Goal: Task Accomplishment & Management: Use online tool/utility

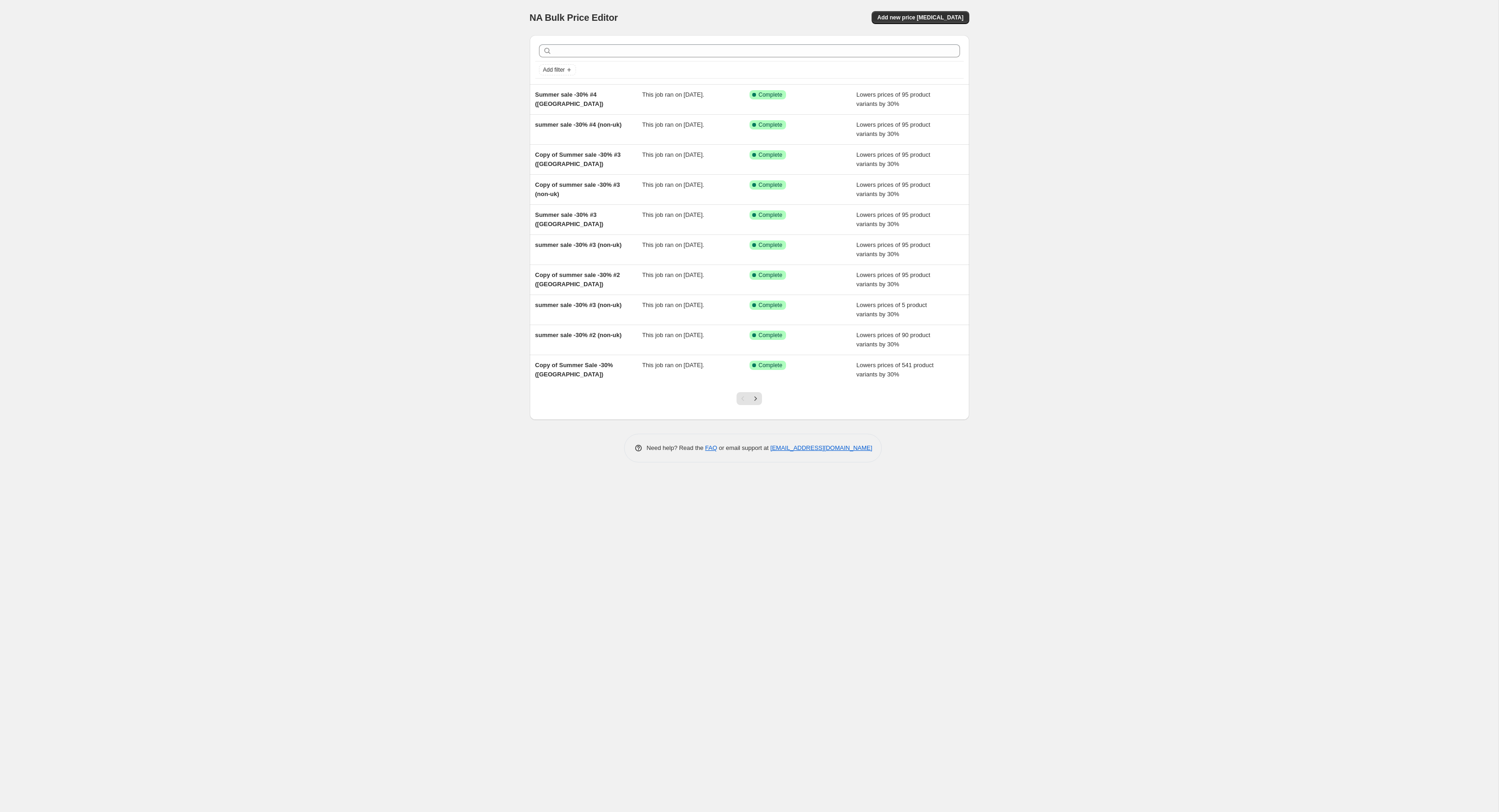
drag, startPoint x: 1166, startPoint y: 81, endPoint x: 1168, endPoint y: 46, distance: 35.1
click at [1166, 79] on div "NA Bulk Price Editor. This page is ready NA Bulk Price Editor Add new price cha…" at bounding box center [749, 406] width 1498 height 812
click at [758, 398] on icon "Next" at bounding box center [755, 398] width 9 height 9
click at [758, 397] on icon "Next" at bounding box center [755, 398] width 9 height 9
click at [939, 14] on span "Add new price change job" at bounding box center [921, 18] width 86 height 7
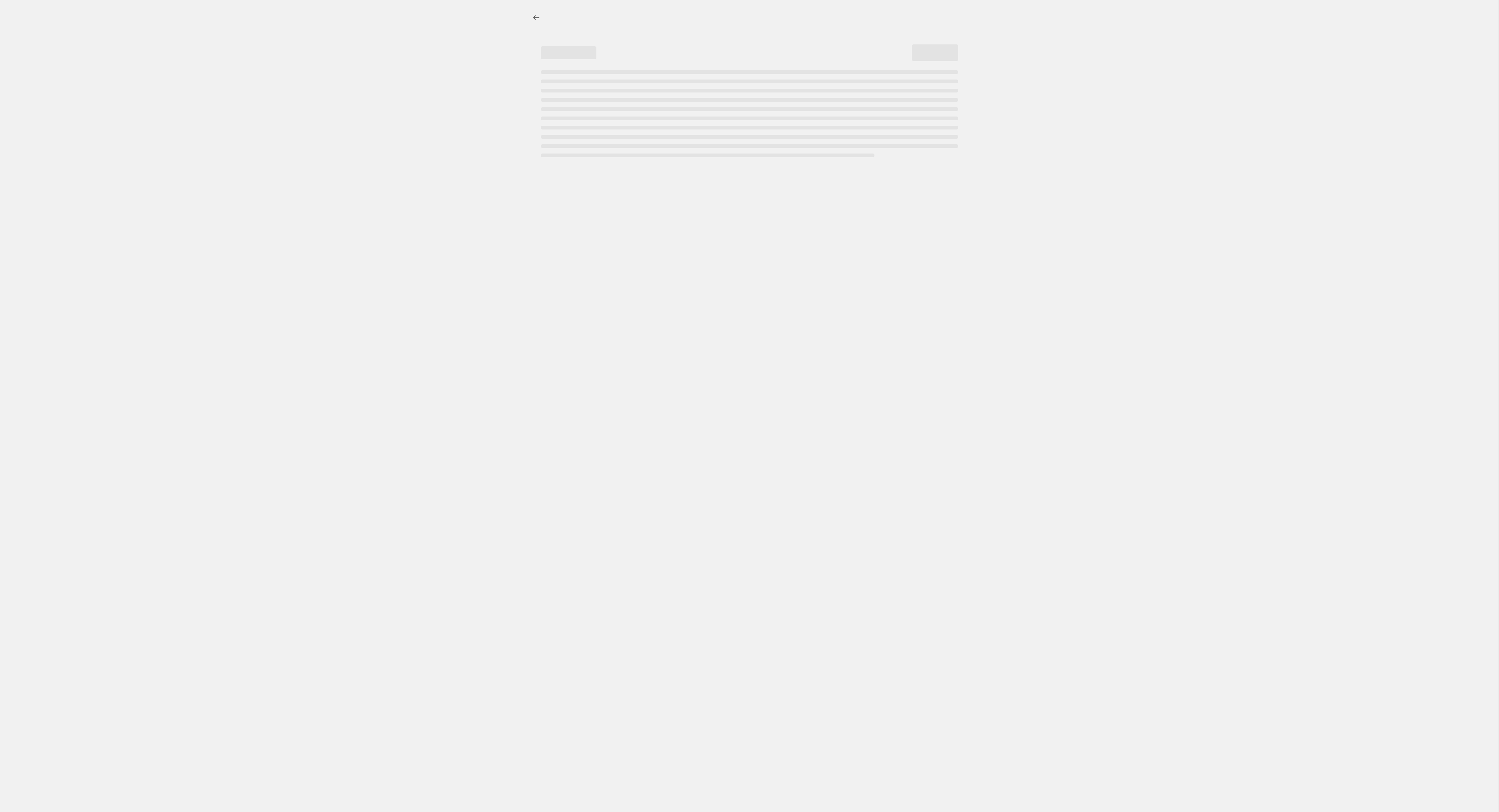
select select "percentage"
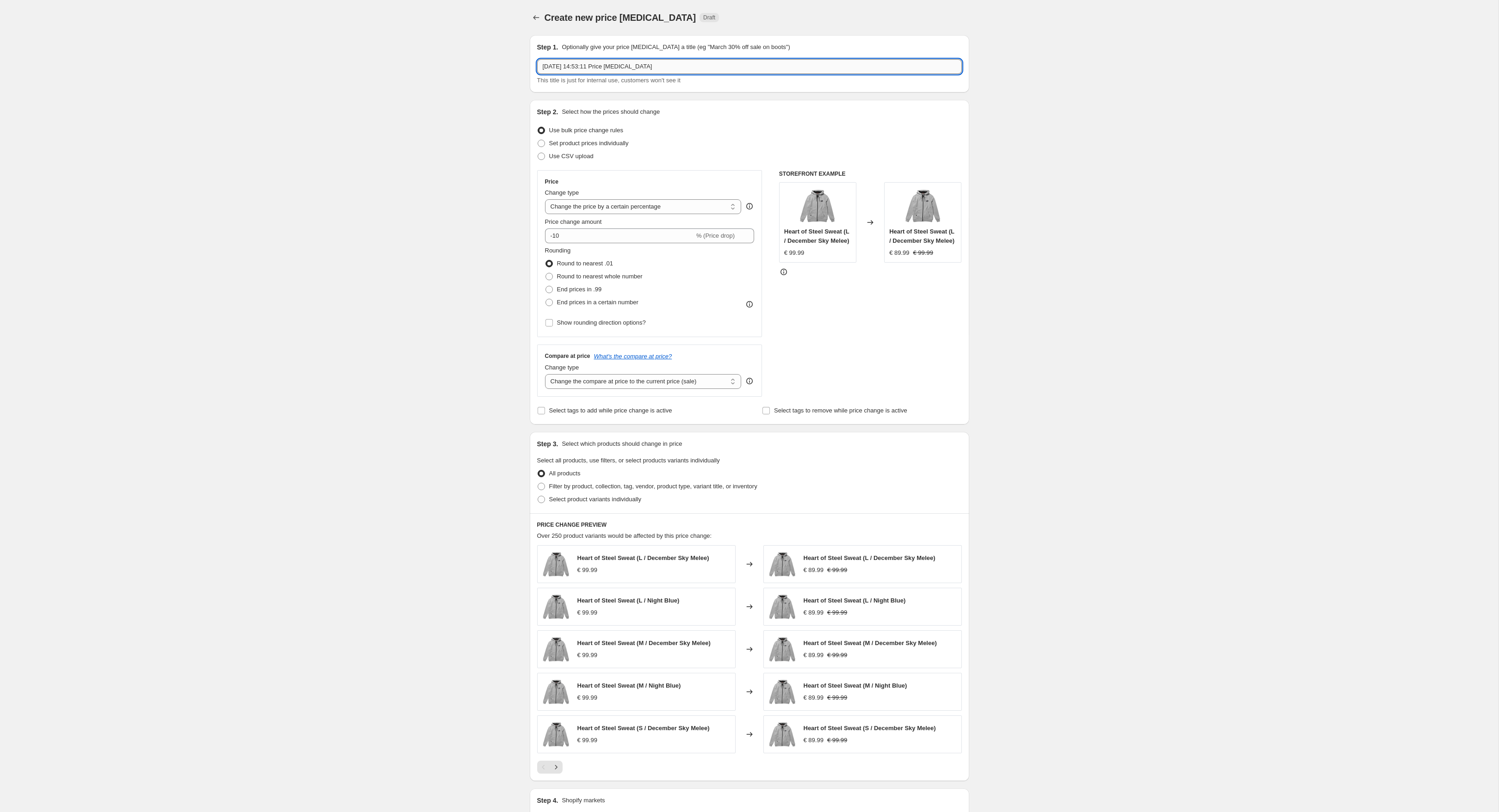
click at [639, 65] on input "29 Sept 2025, 14:53:11 Price change job" at bounding box center [749, 66] width 424 height 15
click at [693, 65] on input "29 Sept 2025, 14:53:11 Price change job" at bounding box center [749, 66] width 424 height 15
type input "p"
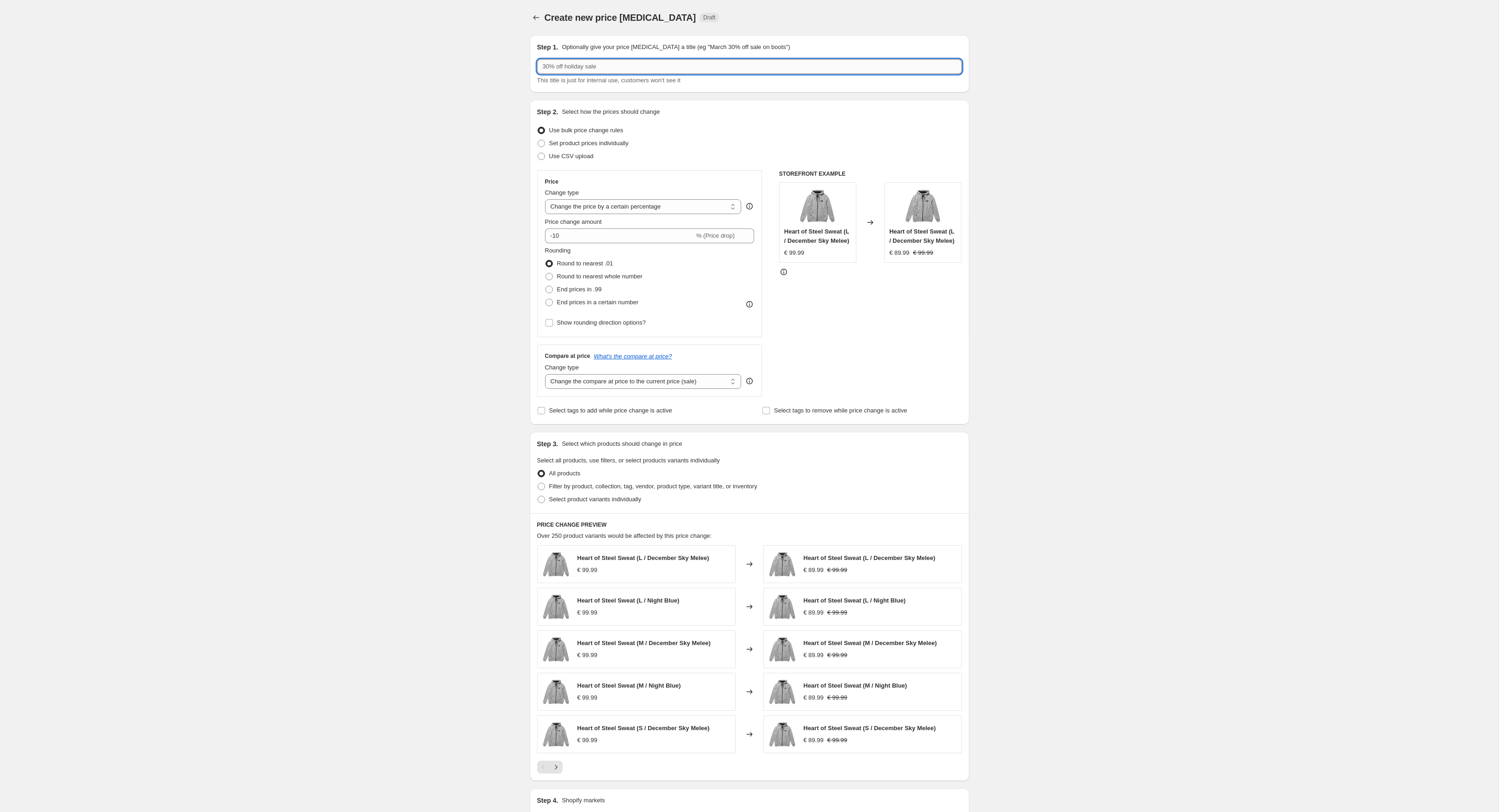
type input "p"
click at [563, 67] on input "Price Job September revert" at bounding box center [749, 66] width 424 height 15
type input "Price job September revert"
click at [691, 145] on div "Set product prices individually" at bounding box center [749, 143] width 424 height 13
click at [654, 200] on select "Change the price to a certain amount Change the price by a certain amount Chang…" at bounding box center [643, 207] width 196 height 15
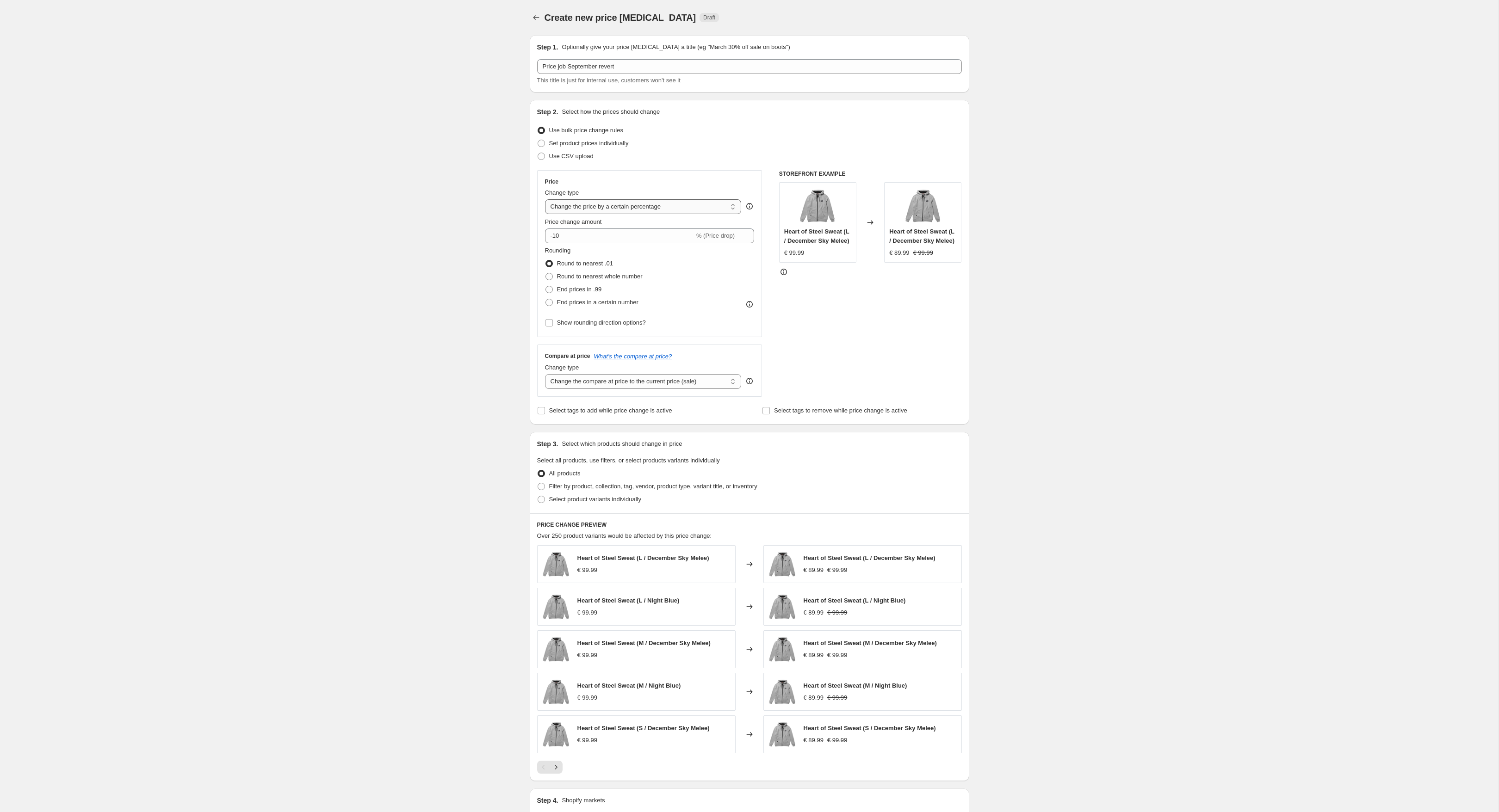
select select "ecap"
click at [545, 199] on select "Change the price to a certain amount Change the price by a certain amount Chang…" at bounding box center [643, 207] width 196 height 15
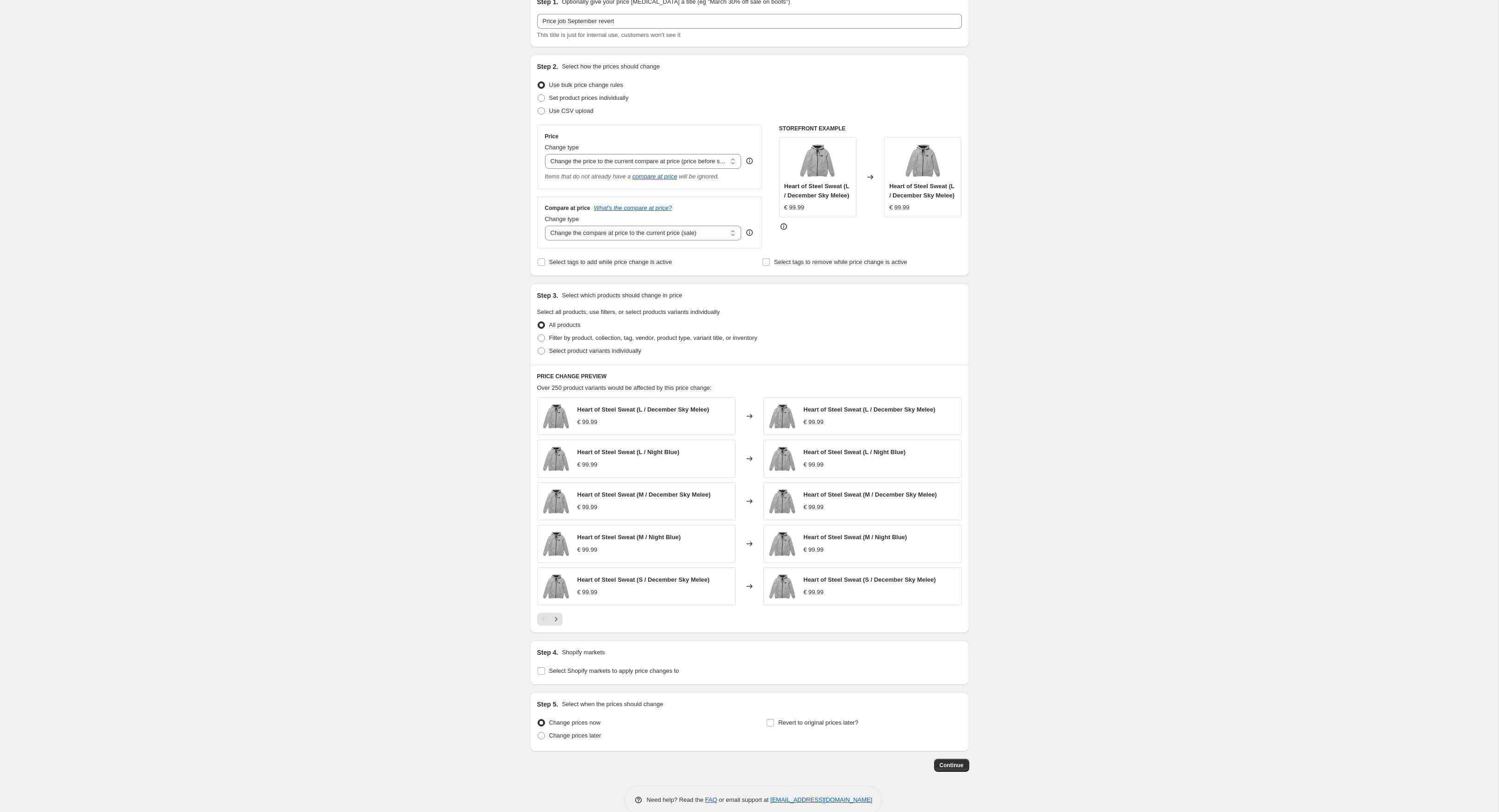
scroll to position [61, 0]
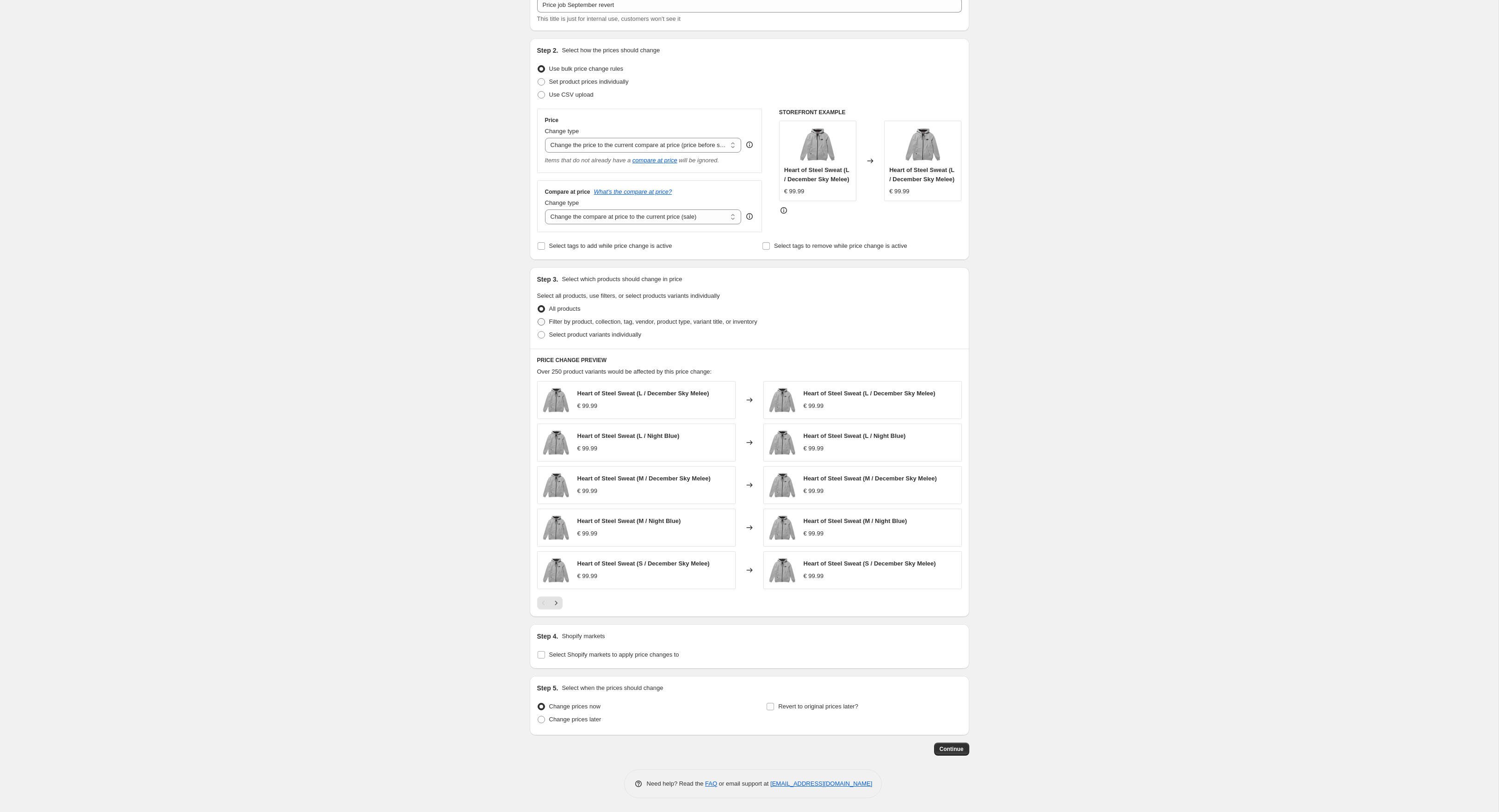
click at [593, 320] on span "Filter by product, collection, tag, vendor, product type, variant title, or inv…" at bounding box center [653, 321] width 208 height 7
click at [538, 318] on input "Filter by product, collection, tag, vendor, product type, variant title, or inv…" at bounding box center [538, 318] width 1 height 1
radio input "true"
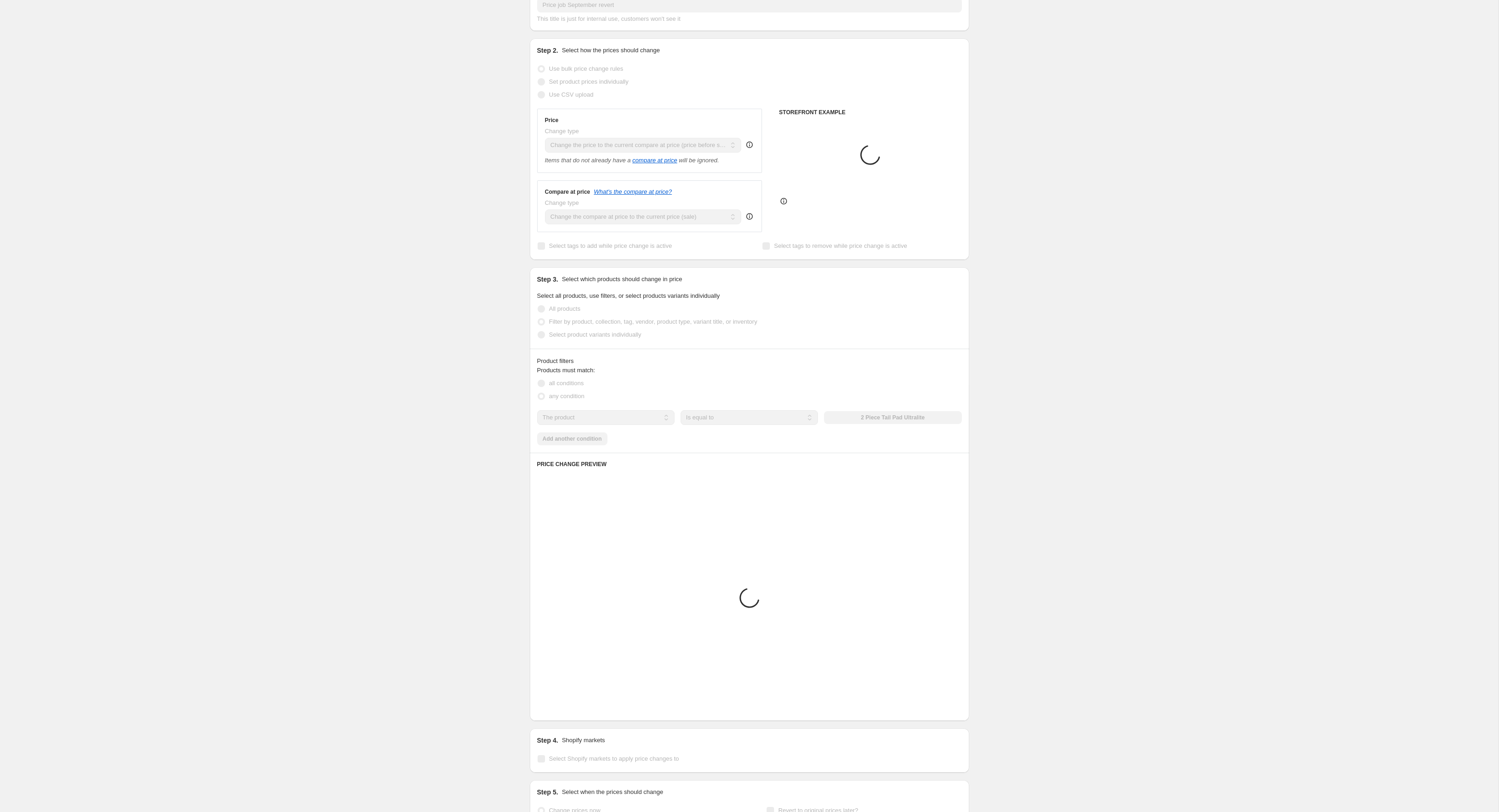
scroll to position [0, 0]
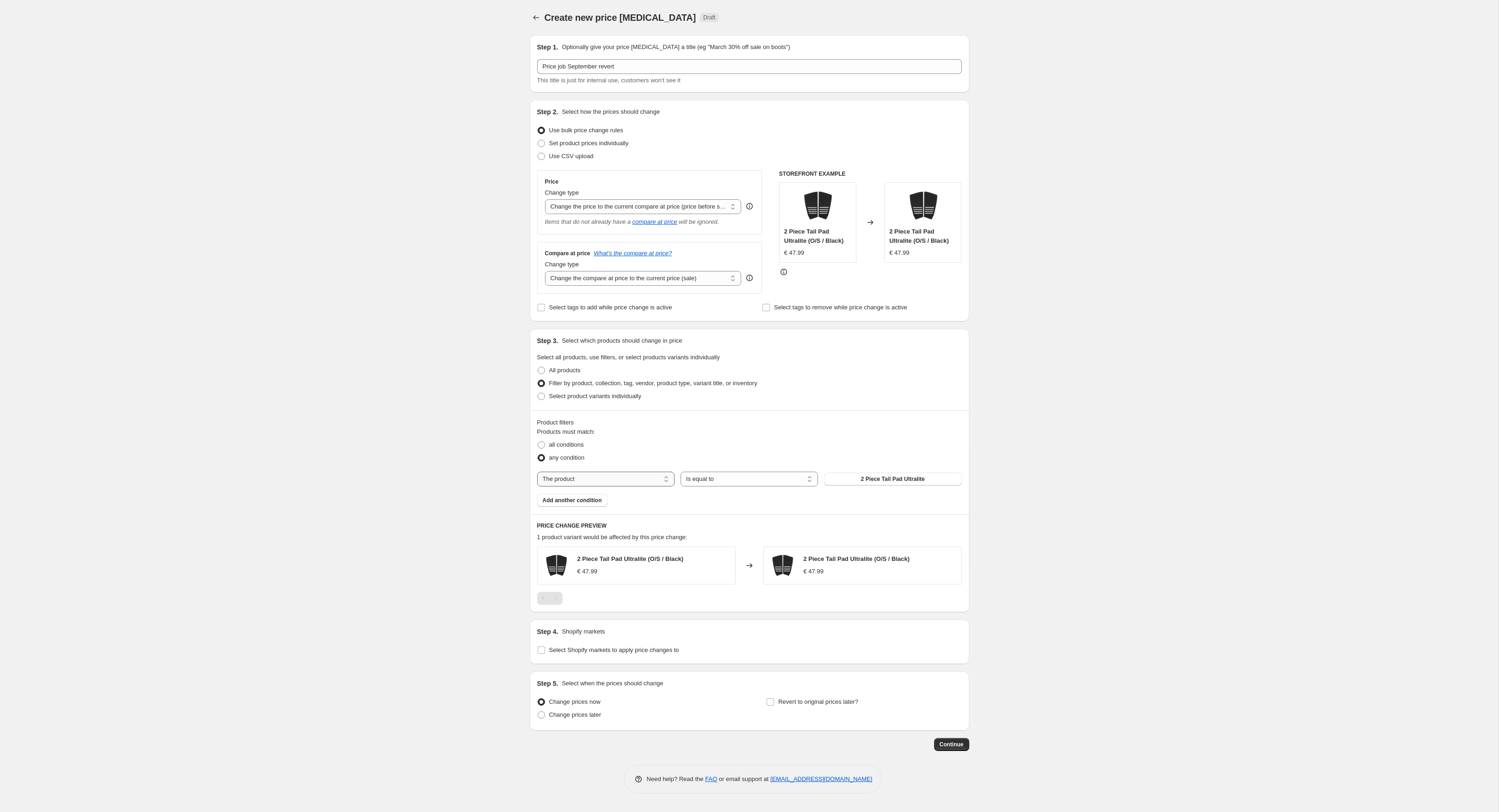
click at [648, 480] on select "The product The product's collection The product's tag The product's vendor The…" at bounding box center [606, 479] width 137 height 15
select select "tag"
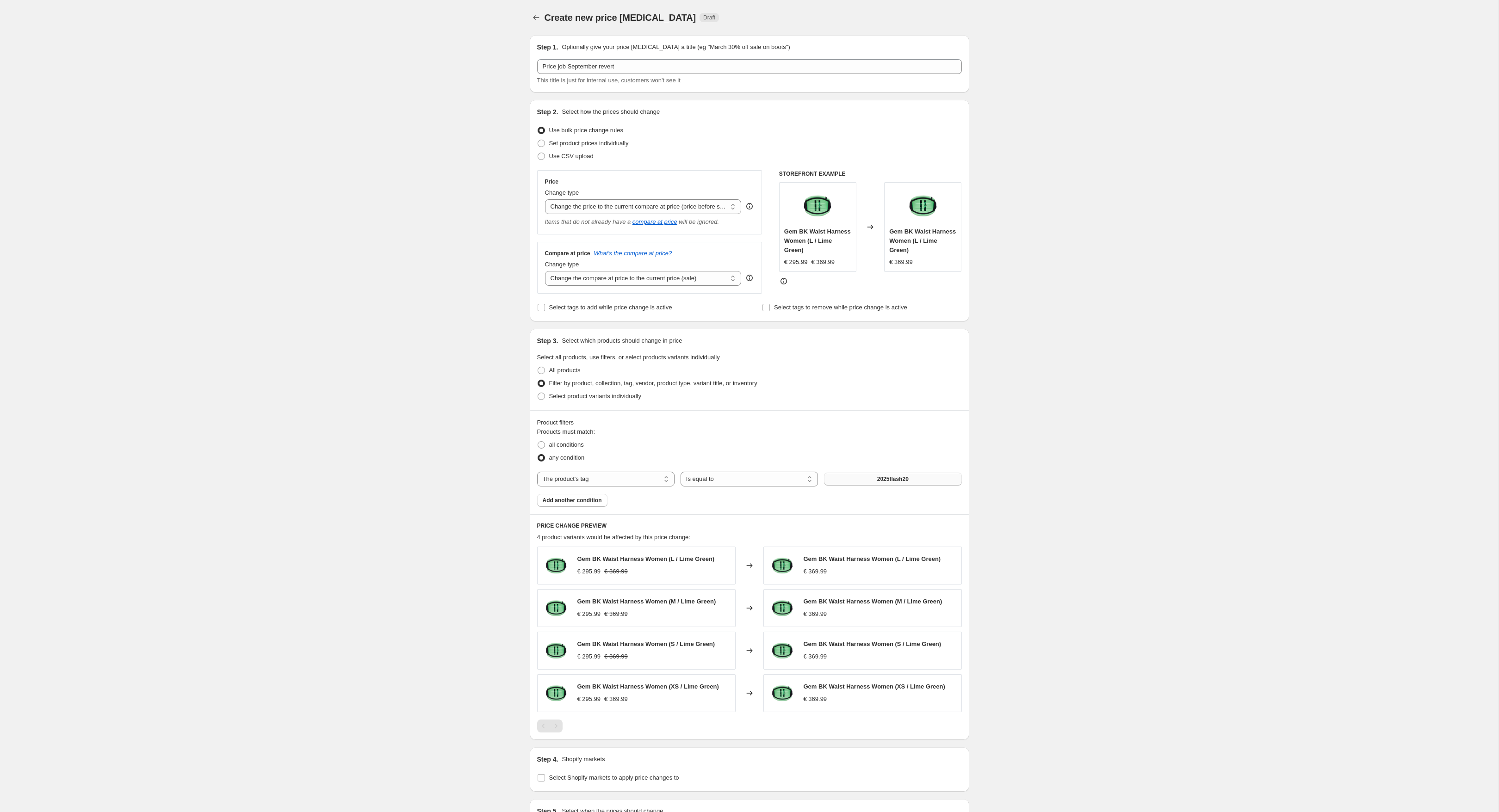
click at [913, 483] on button "2025flash20" at bounding box center [893, 479] width 137 height 13
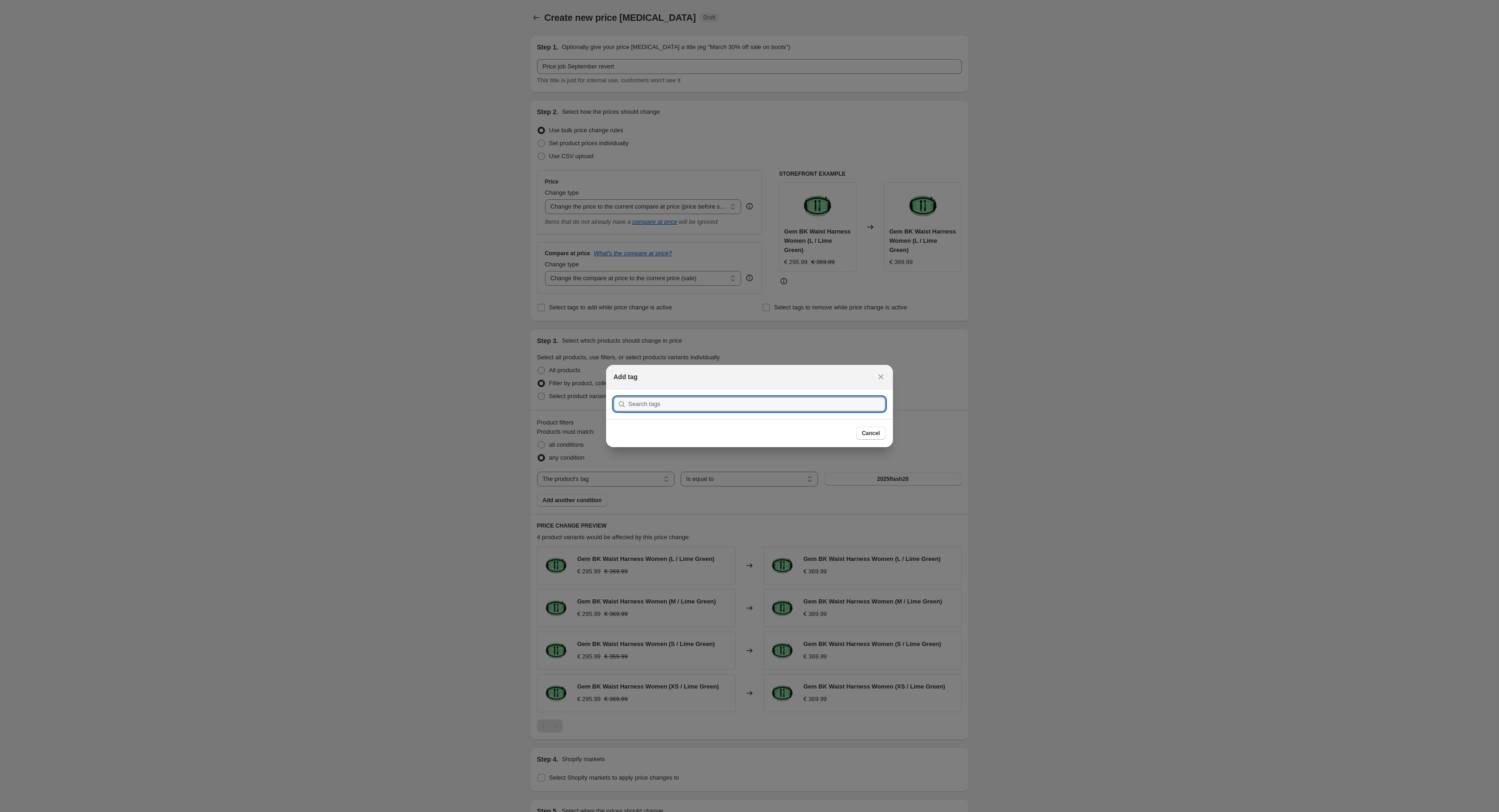
paste input "B2B_Discount_Sept_Revert"
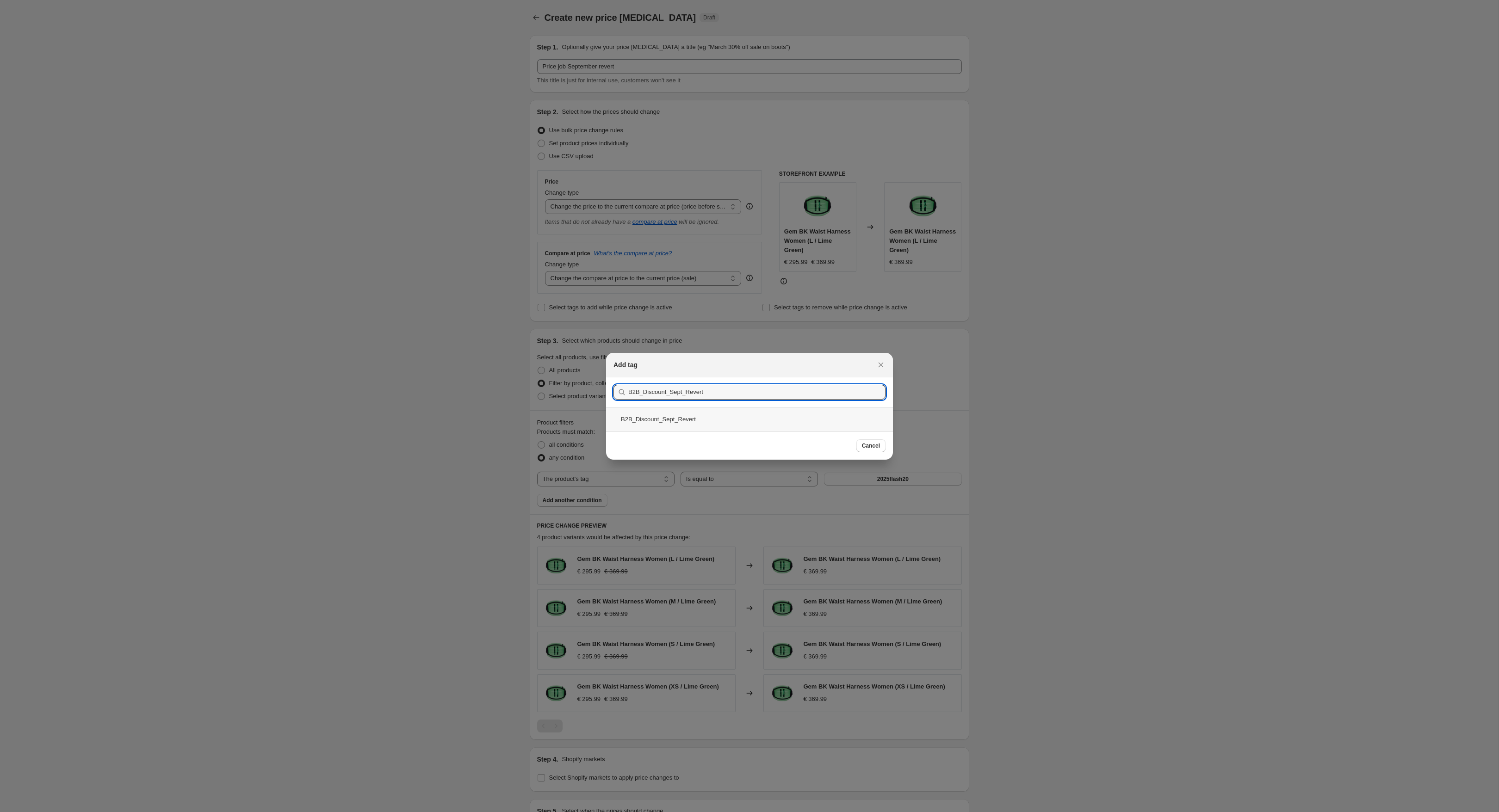
type input "B2B_Discount_Sept_Revert"
click at [705, 428] on div "B2B_Discount_Sept_Revert" at bounding box center [750, 419] width 287 height 24
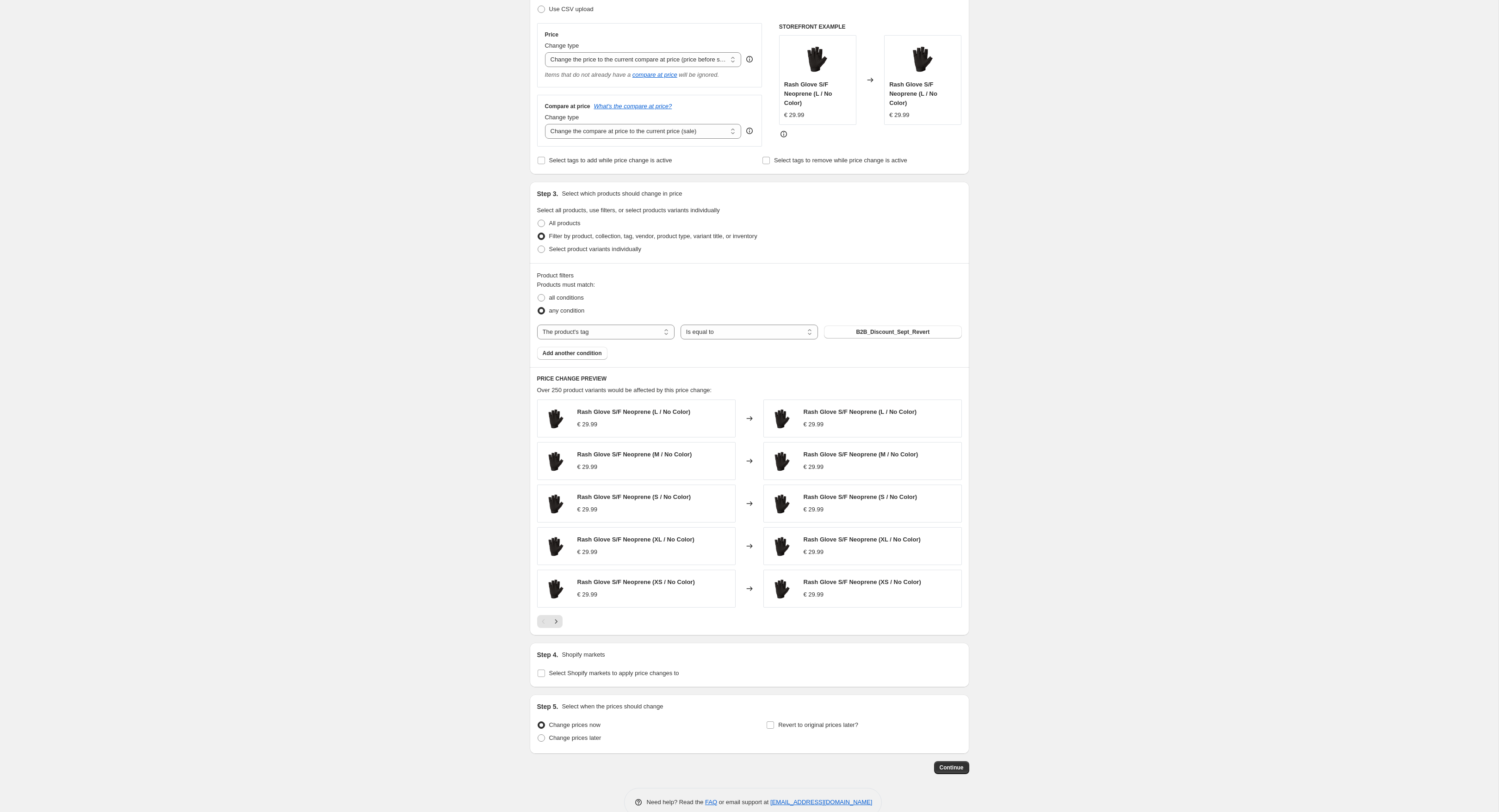
scroll to position [165, 0]
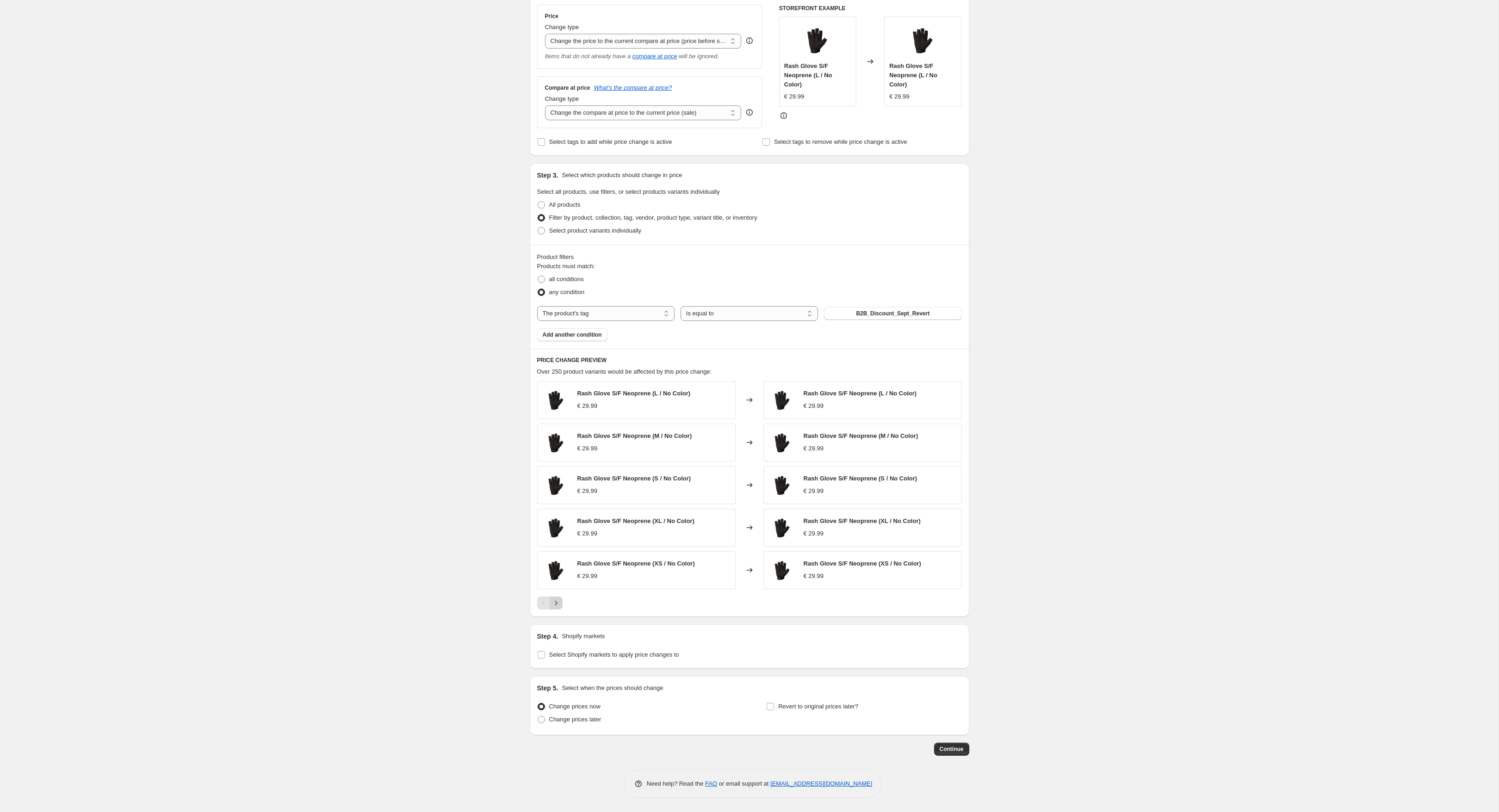
click at [555, 604] on icon "Next" at bounding box center [556, 602] width 2 height 4
click at [622, 659] on span "Select Shopify markets to apply price changes to" at bounding box center [614, 655] width 130 height 9
click at [545, 658] on input "Select Shopify markets to apply price changes to" at bounding box center [541, 655] width 7 height 7
checkbox input "true"
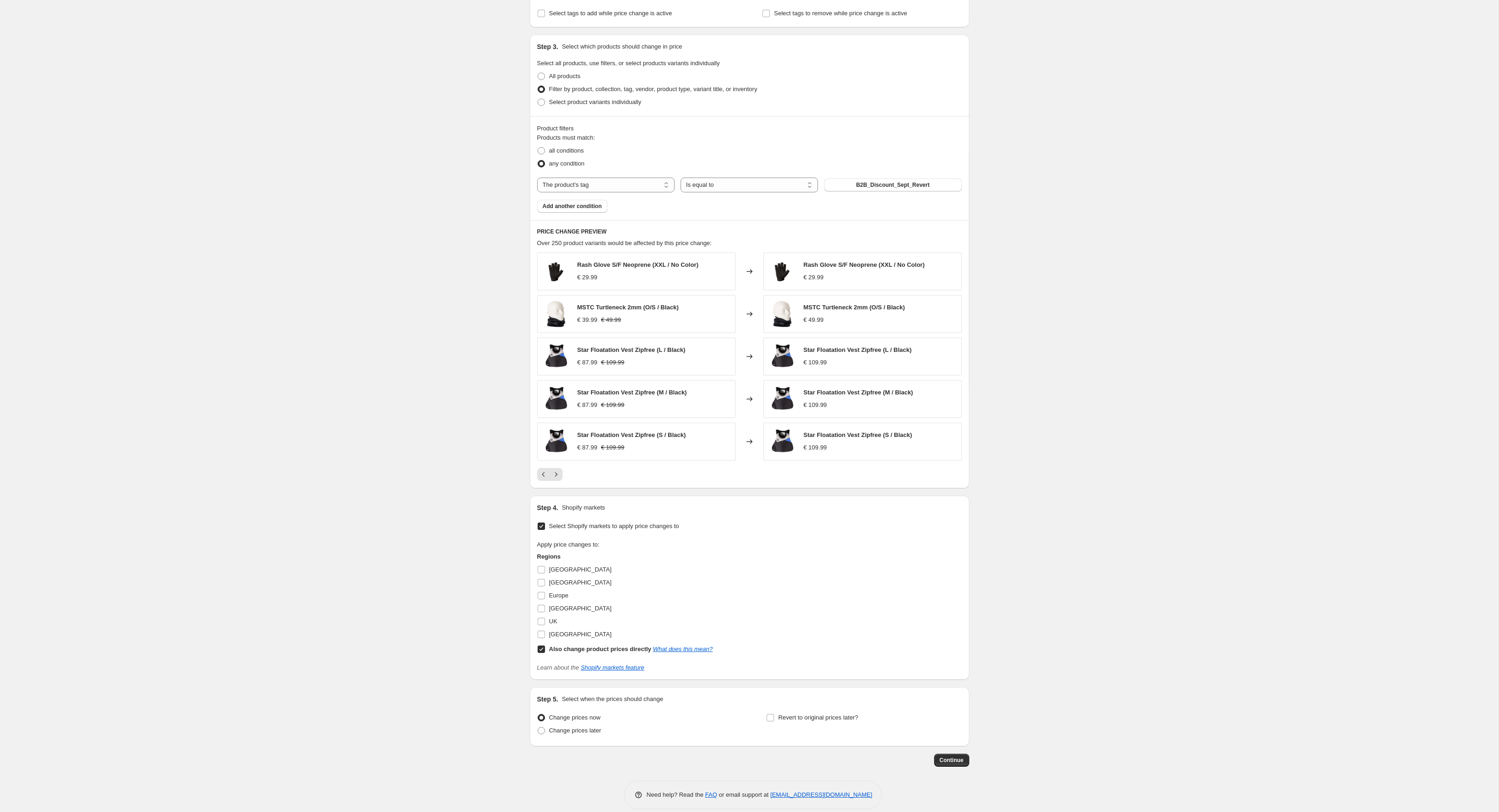
scroll to position [293, 0]
click at [553, 633] on span "USA" at bounding box center [580, 635] width 63 height 7
click at [545, 633] on input "USA" at bounding box center [541, 635] width 7 height 7
checkbox input "true"
click at [561, 624] on span "Netherlands" at bounding box center [580, 622] width 63 height 7
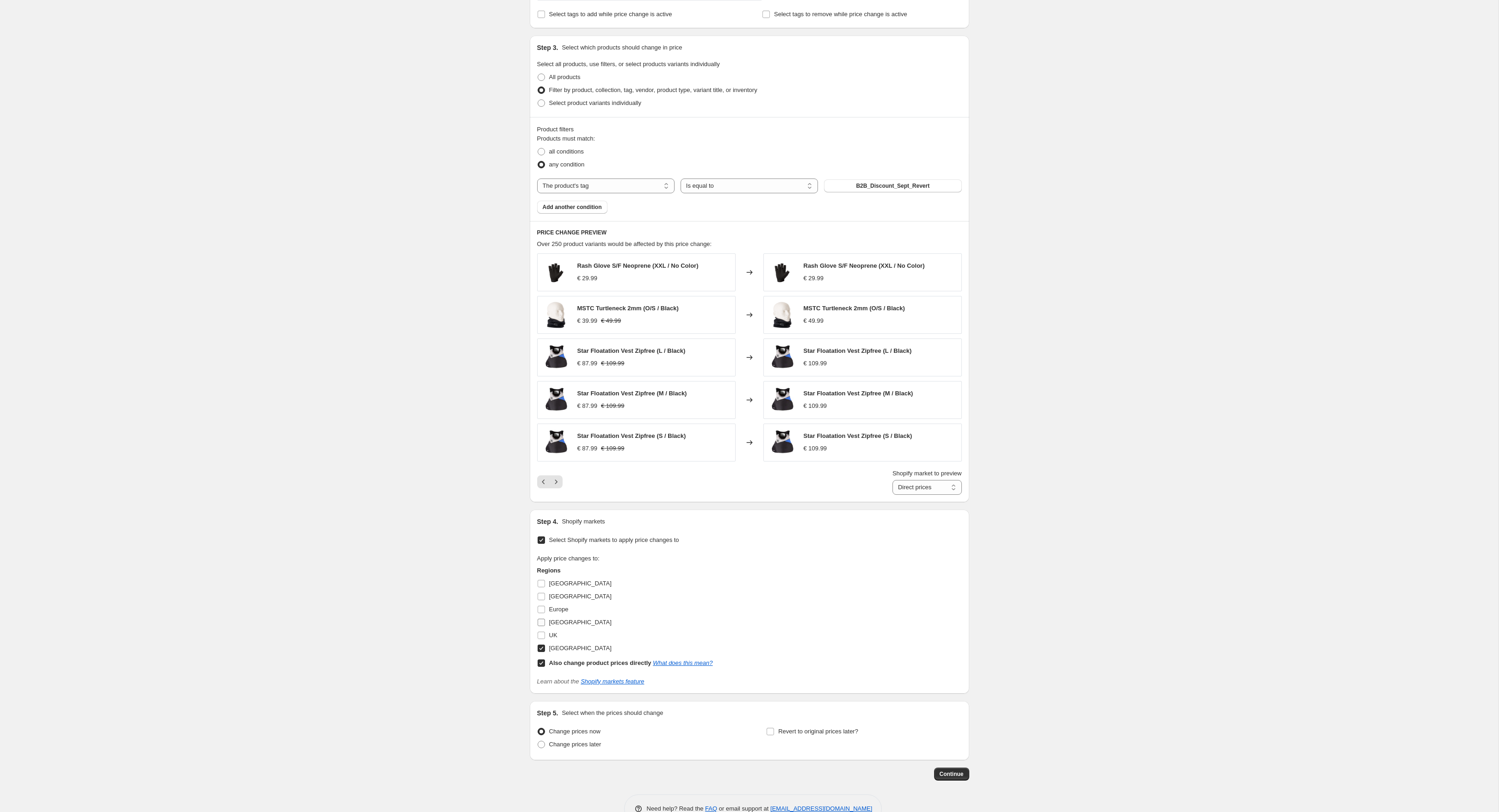
click at [545, 624] on input "Netherlands" at bounding box center [541, 622] width 7 height 7
checkbox input "true"
click at [563, 611] on span "Europe" at bounding box center [559, 609] width 19 height 7
click at [545, 611] on input "Europe" at bounding box center [541, 610] width 7 height 7
checkbox input "true"
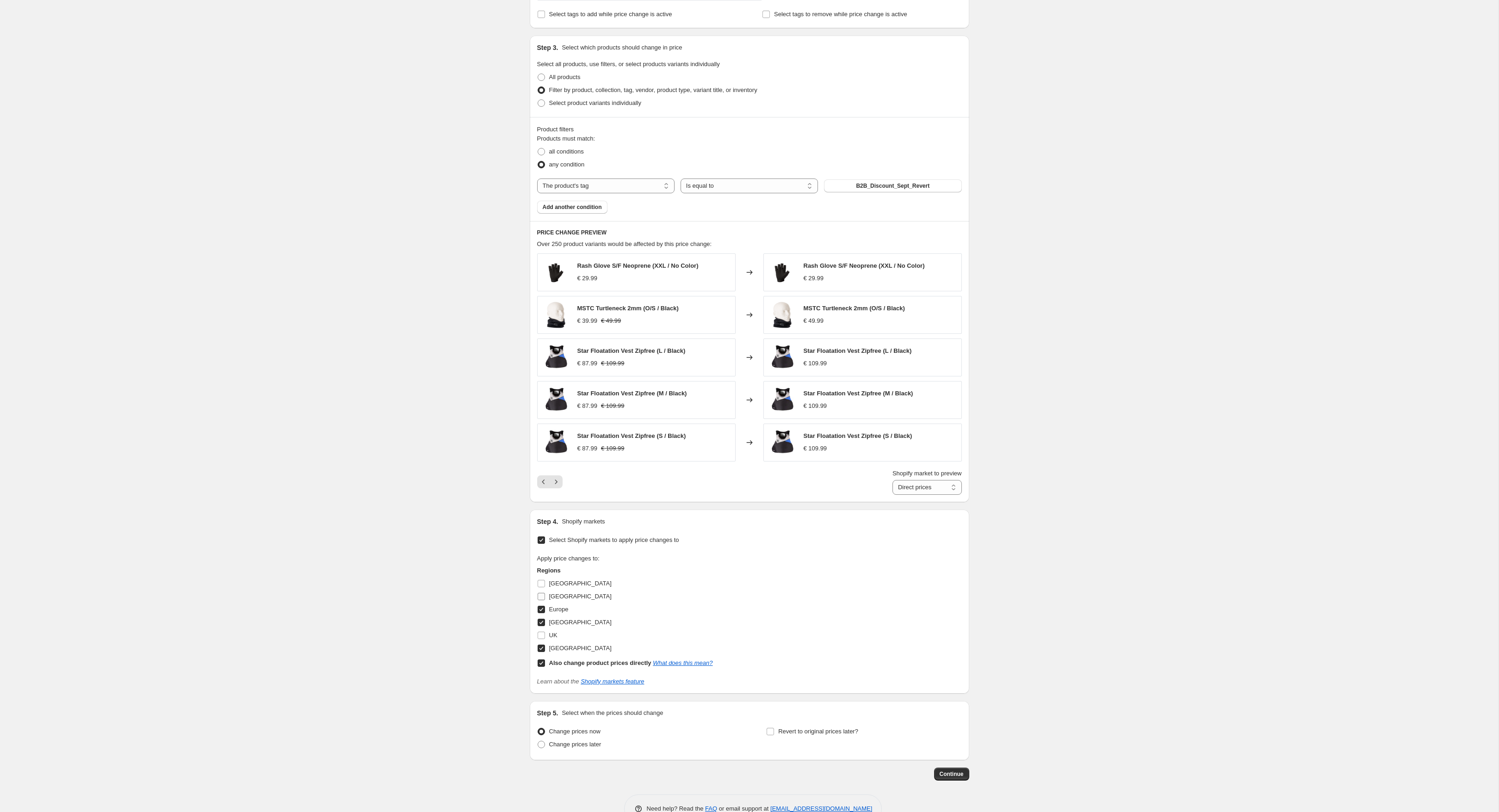
click at [563, 599] on span "Canada" at bounding box center [580, 596] width 63 height 7
click at [545, 599] on input "Canada" at bounding box center [541, 596] width 7 height 7
checkbox input "true"
click at [569, 585] on span "Australia" at bounding box center [580, 583] width 63 height 7
click at [545, 585] on input "Australia" at bounding box center [541, 583] width 7 height 7
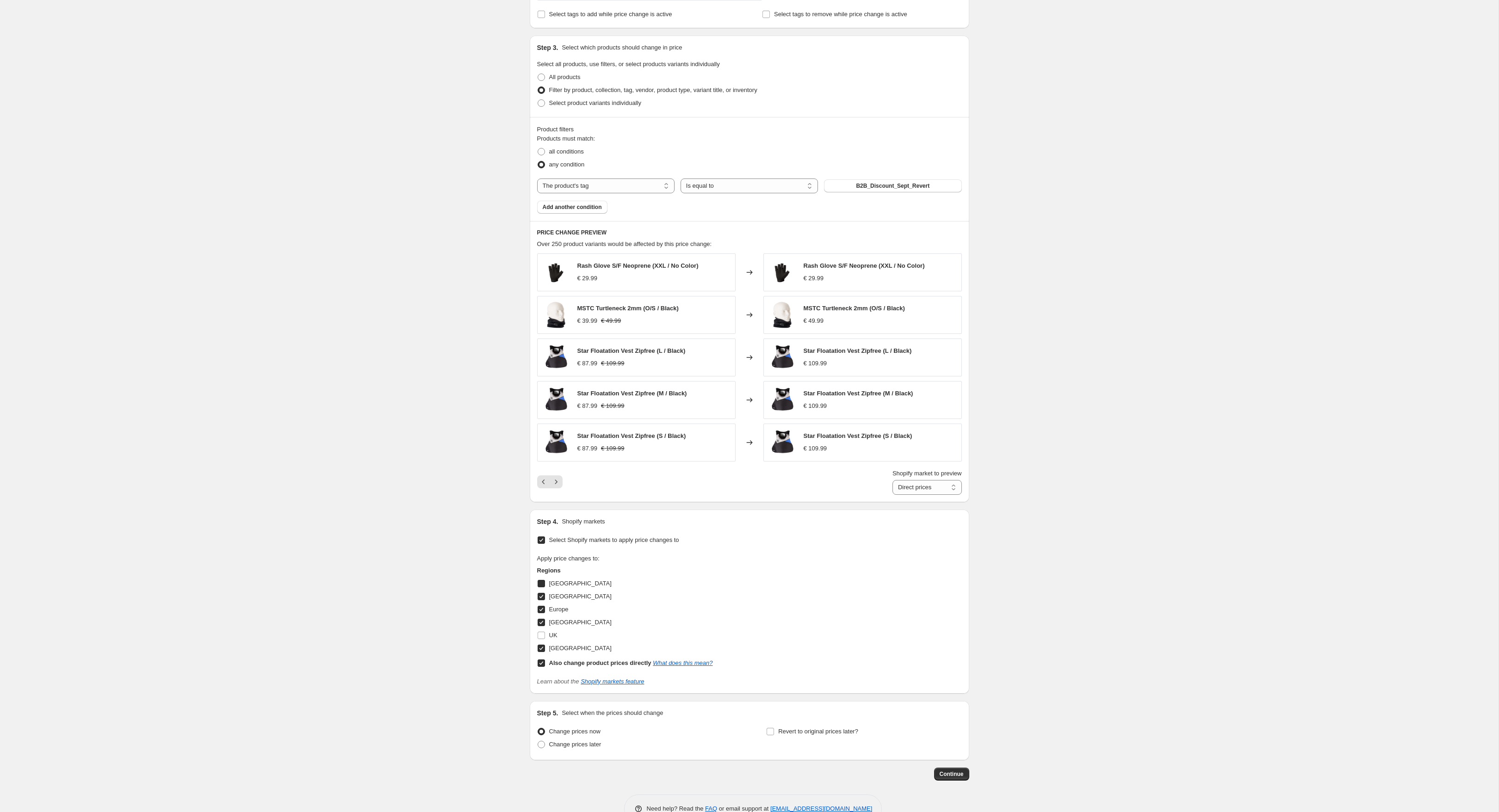
checkbox input "true"
click at [554, 635] on span "UK" at bounding box center [553, 635] width 9 height 7
click at [545, 635] on input "UK" at bounding box center [541, 635] width 7 height 7
checkbox input "true"
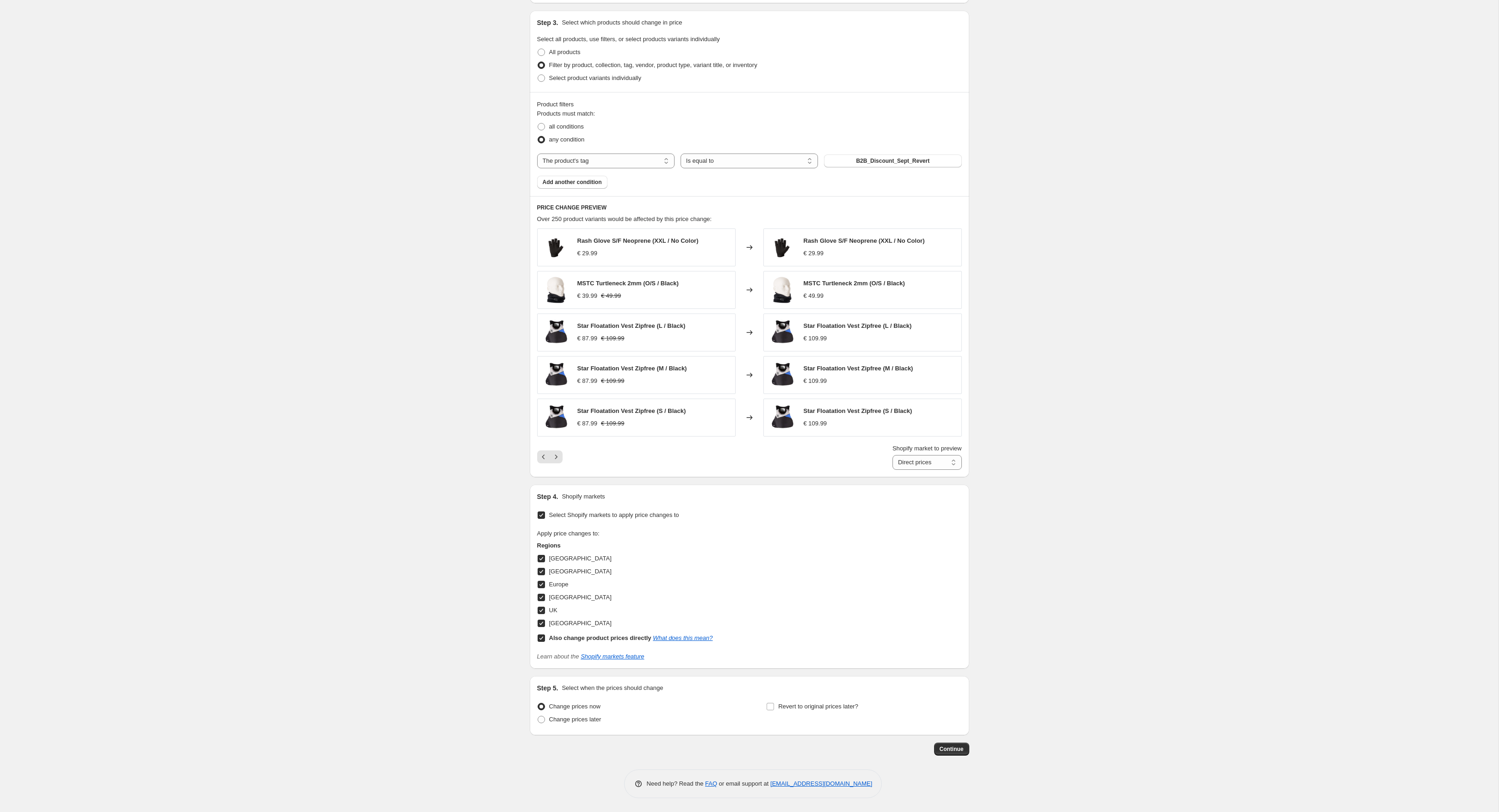
scroll to position [317, 0]
click at [951, 752] on span "Continue" at bounding box center [952, 750] width 24 height 7
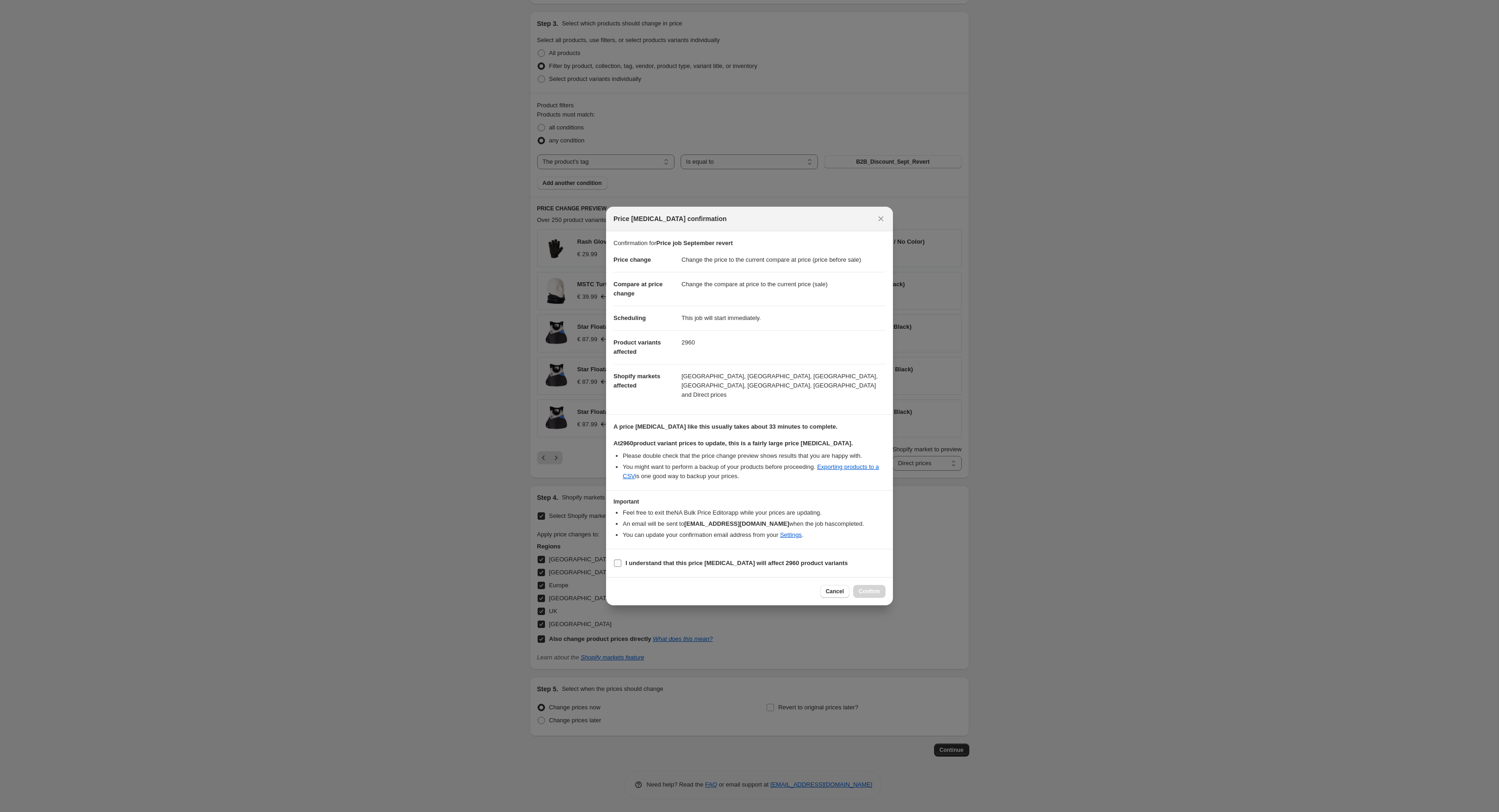
click at [780, 560] on b "I understand that this price change job will affect 2960 product variants" at bounding box center [737, 563] width 223 height 7
click at [621, 560] on input "I understand that this price change job will affect 2960 product variants" at bounding box center [618, 563] width 7 height 7
checkbox input "true"
click at [868, 588] on span "Confirm" at bounding box center [869, 591] width 21 height 7
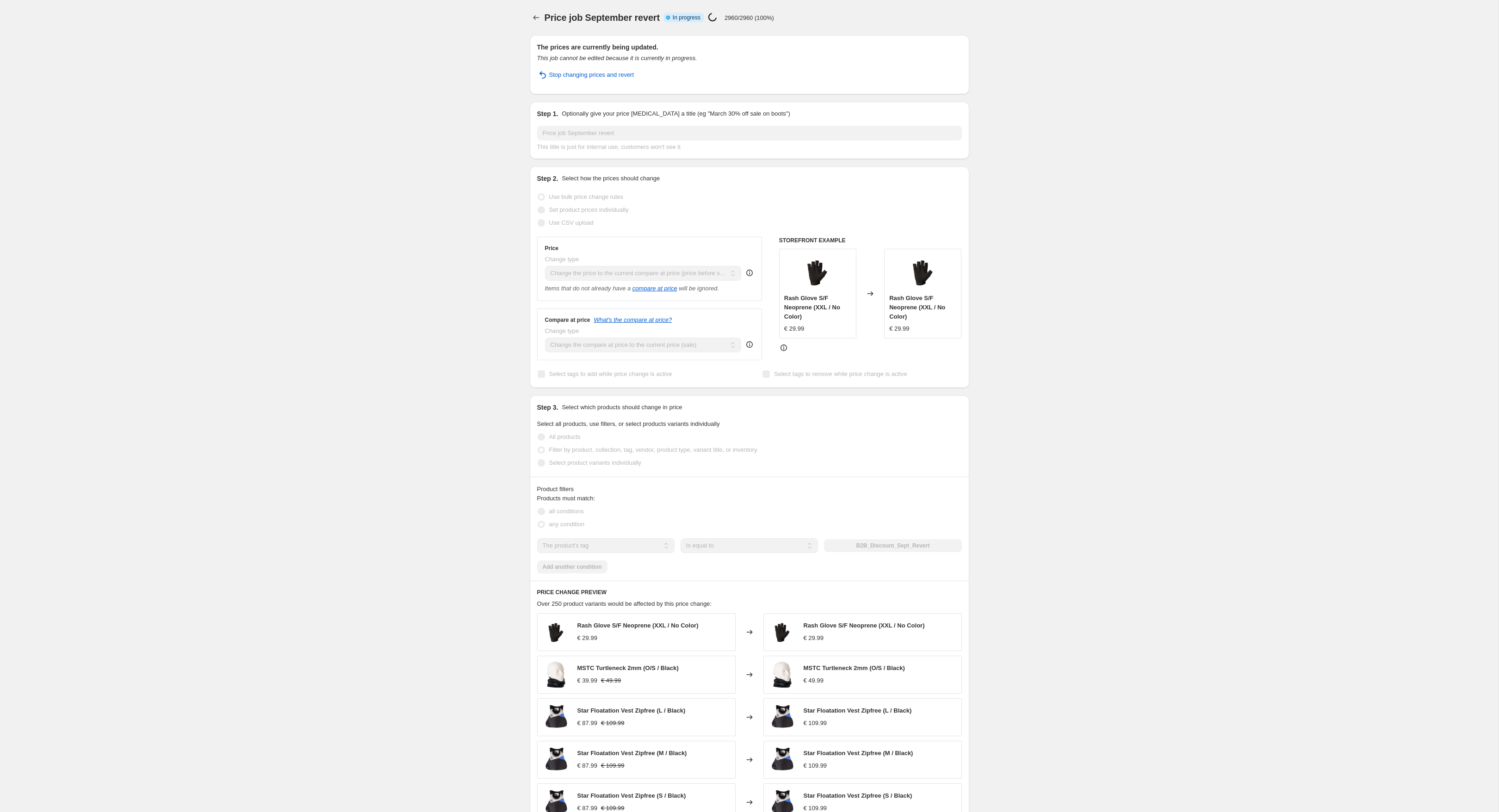
select select "ecap"
select select "tag"
click at [320, 159] on div "Price job September revert. This page is ready Price job September revert Info …" at bounding box center [749, 588] width 1498 height 1177
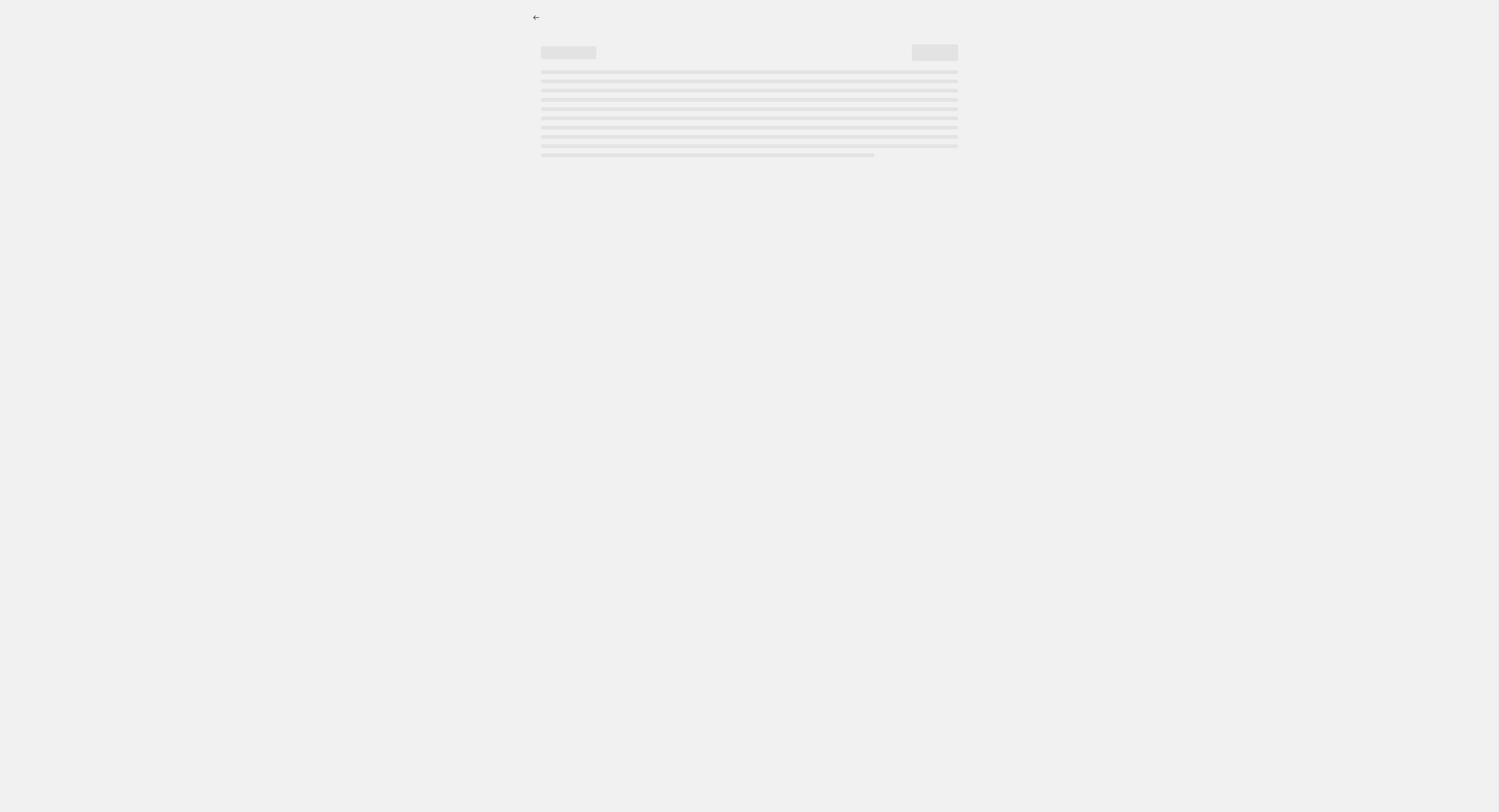
select select "percentage"
select select "ecap"
select select "tag"
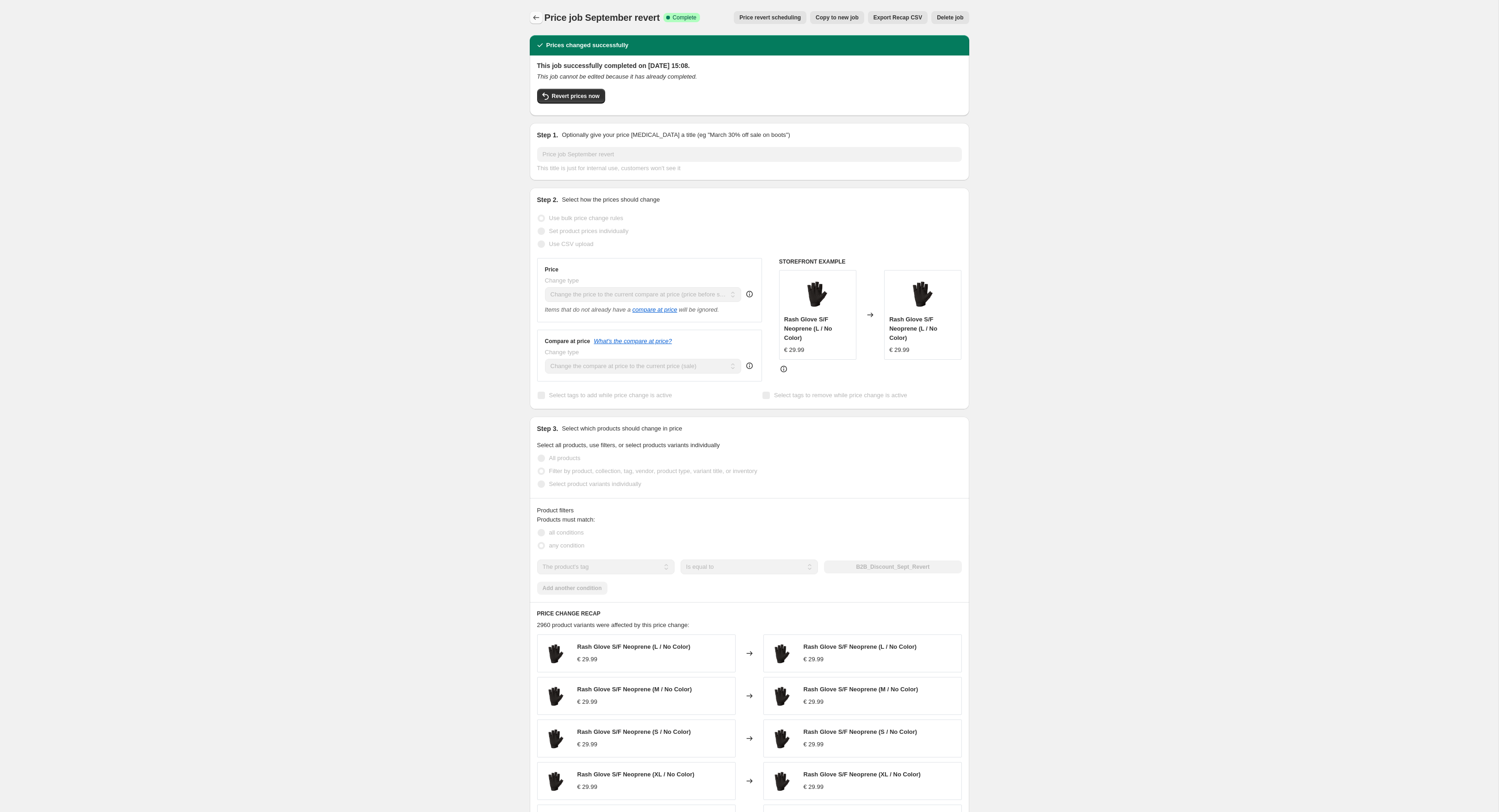
click at [533, 18] on icon "Price change jobs" at bounding box center [536, 17] width 9 height 9
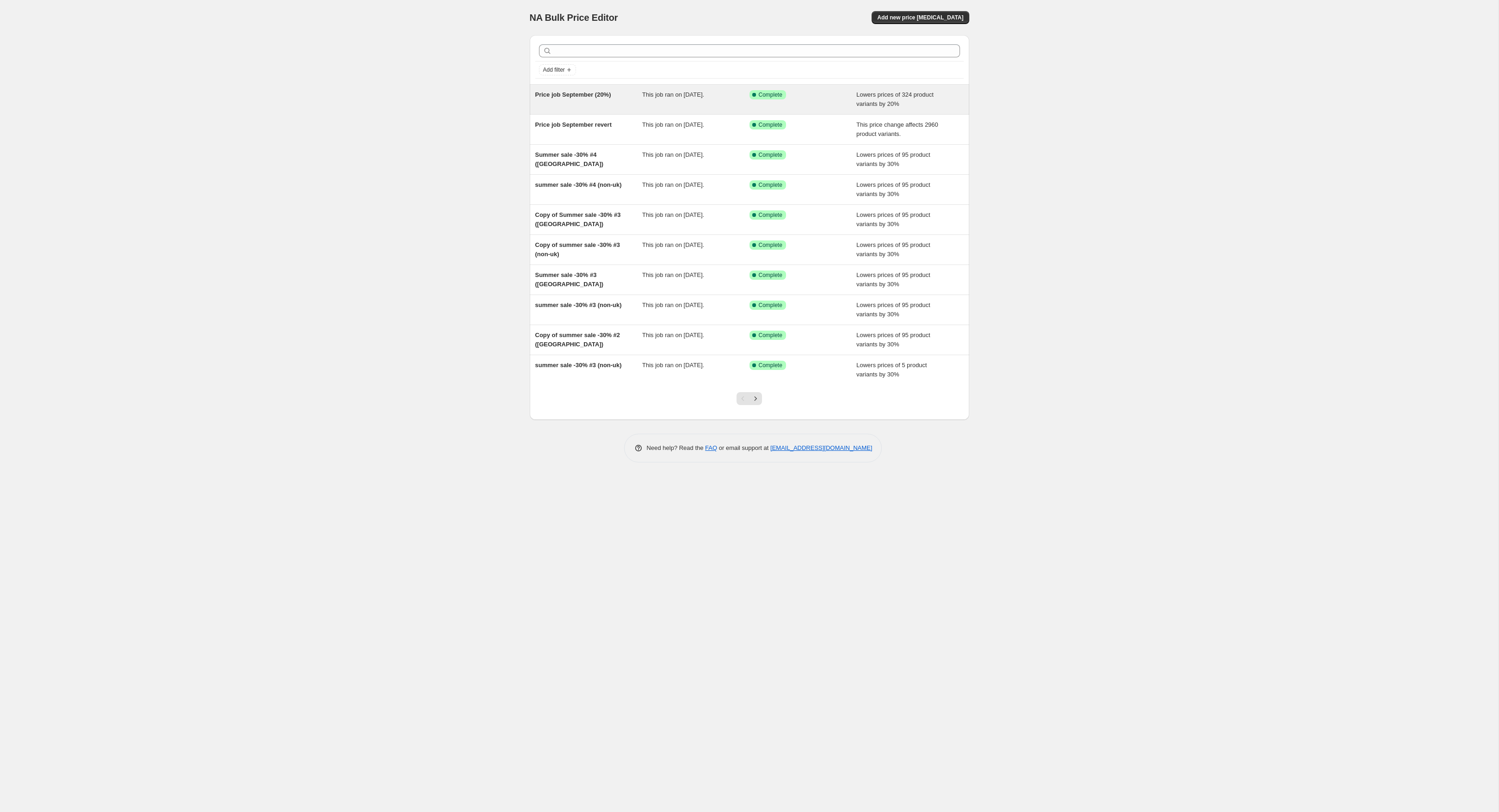
click at [676, 112] on div "Price job September (20%) This job ran on 29 September 2025. Success Complete C…" at bounding box center [749, 99] width 440 height 30
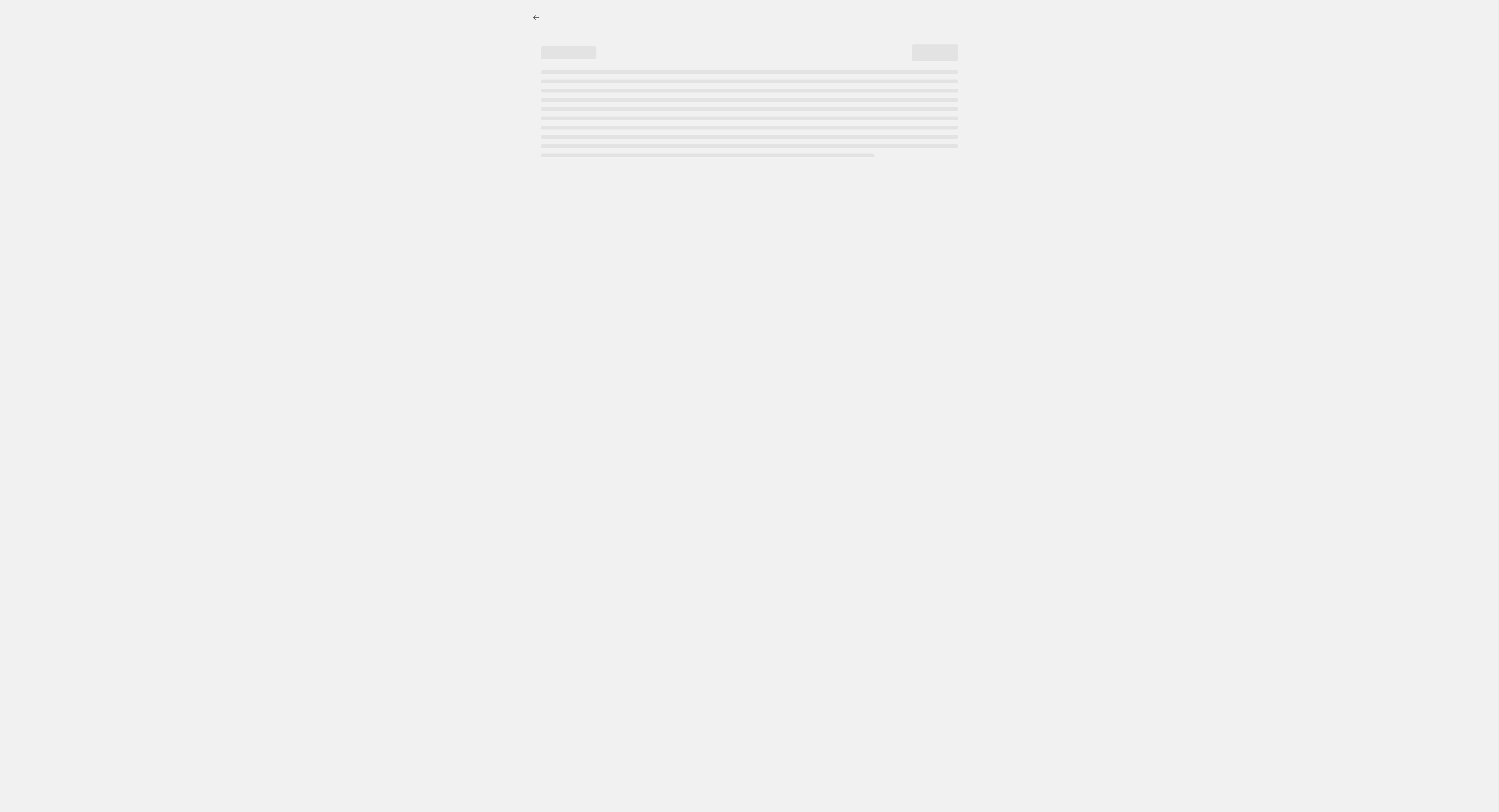
select select "percentage"
select select "tag"
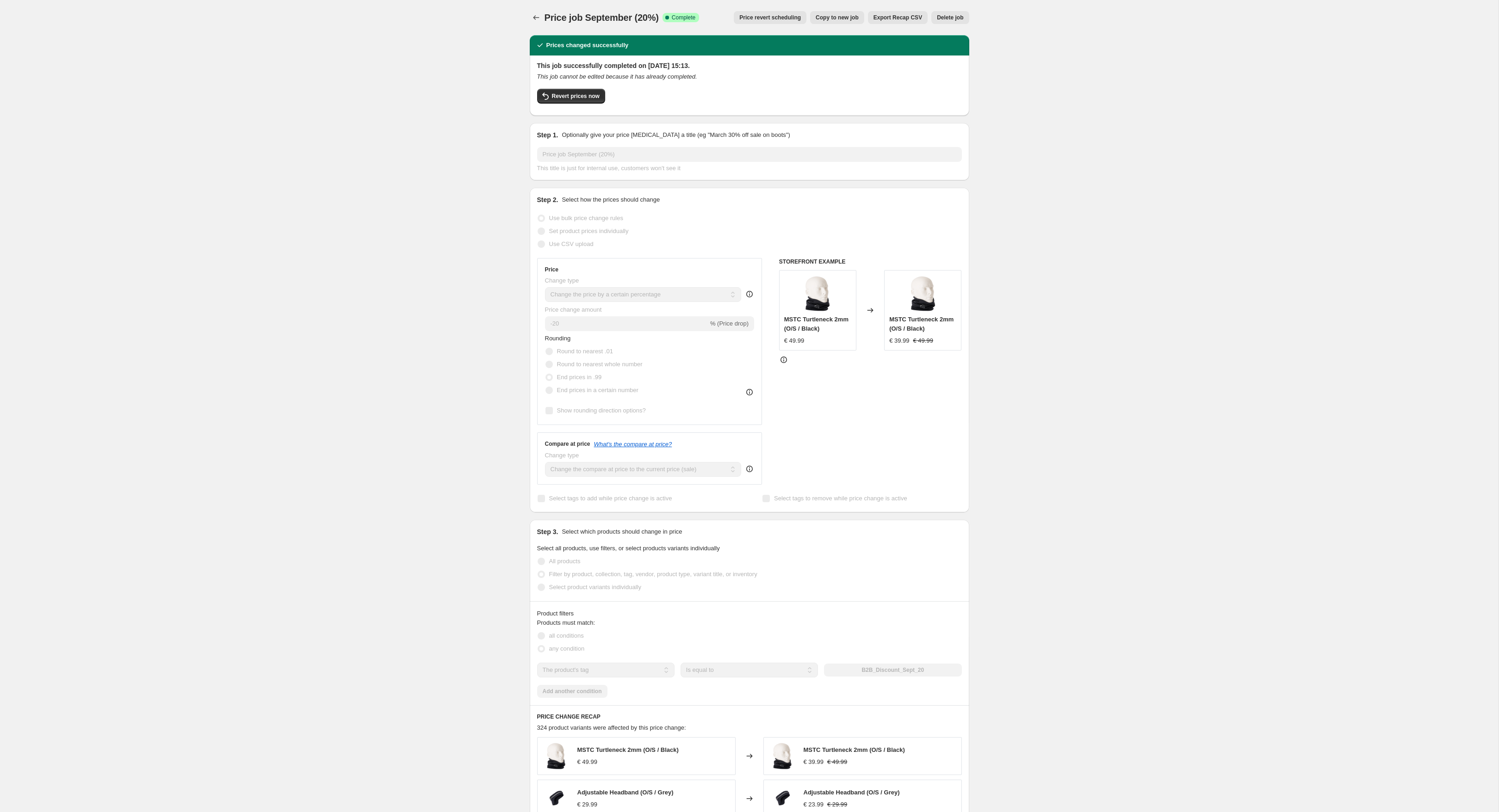
click at [418, 119] on div "Price job September (20%). This page is ready Price job September (20%) Success…" at bounding box center [749, 650] width 1498 height 1301
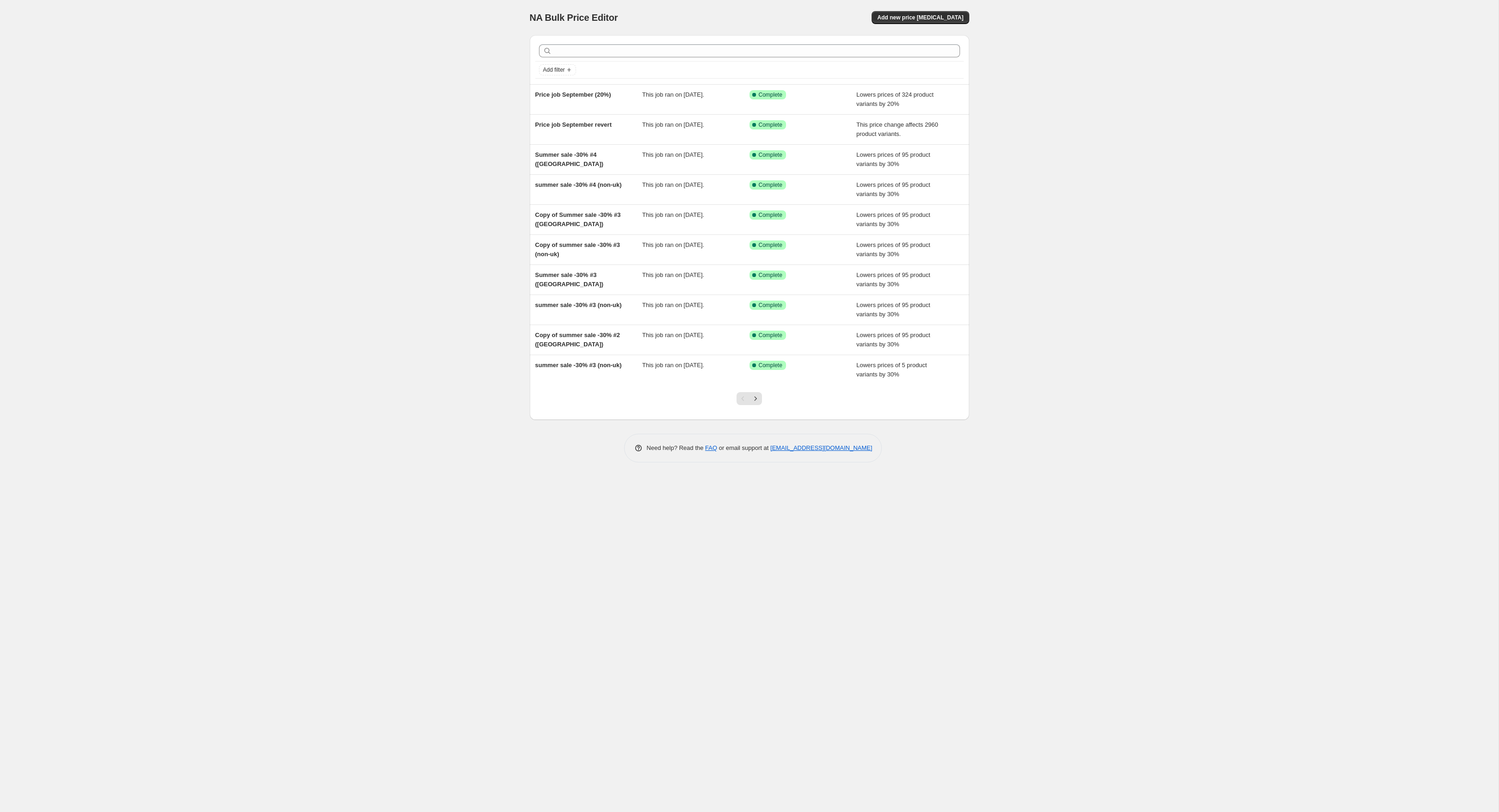
click at [536, 510] on div "NA Bulk Price Editor. This page is ready NA Bulk Price Editor Add new price cha…" at bounding box center [749, 406] width 1498 height 812
